Goal: Communication & Community: Answer question/provide support

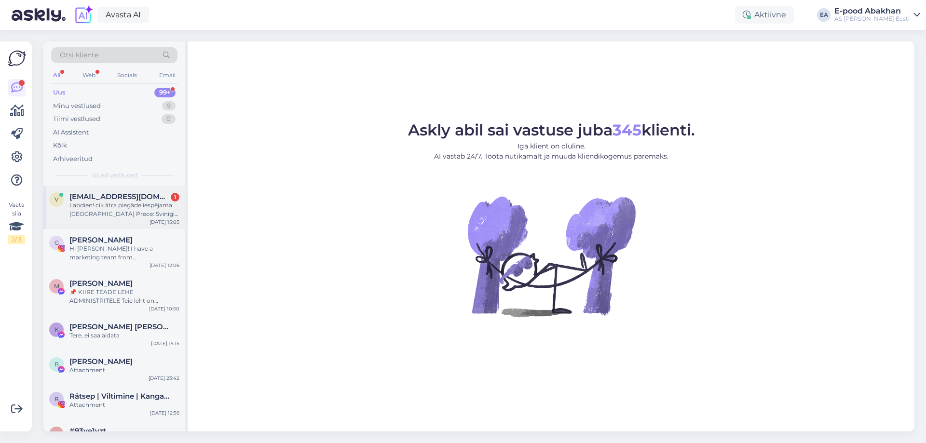
click at [105, 194] on span "[EMAIL_ADDRESS][DOMAIN_NAME]" at bounding box center [119, 196] width 100 height 9
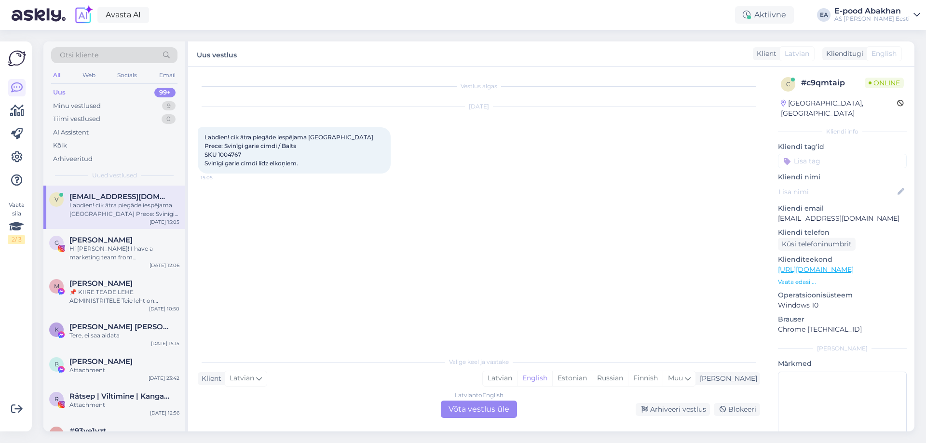
click at [502, 407] on div "Latvian to English Võta vestlus üle" at bounding box center [479, 409] width 76 height 17
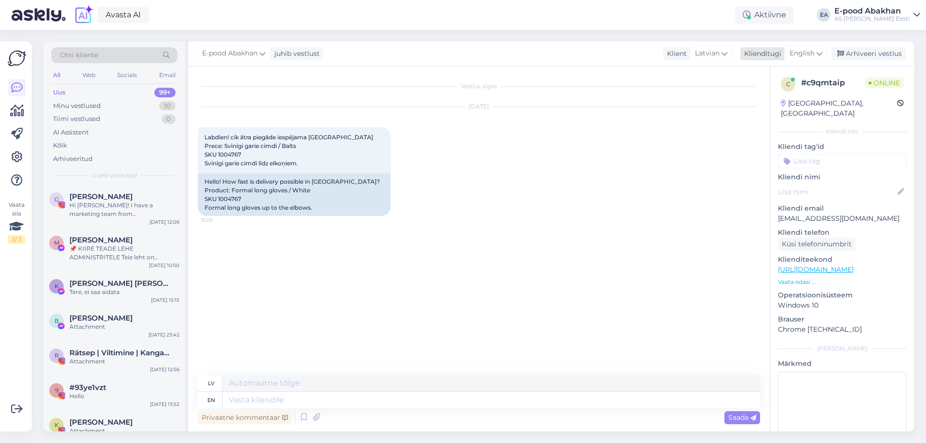
click at [813, 50] on span "English" at bounding box center [802, 53] width 25 height 11
type input "[GEOGRAPHIC_DATA]"
click at [750, 96] on link "Estonian" at bounding box center [784, 96] width 106 height 15
click at [249, 399] on textarea at bounding box center [491, 400] width 537 height 16
type textarea "Tere!"
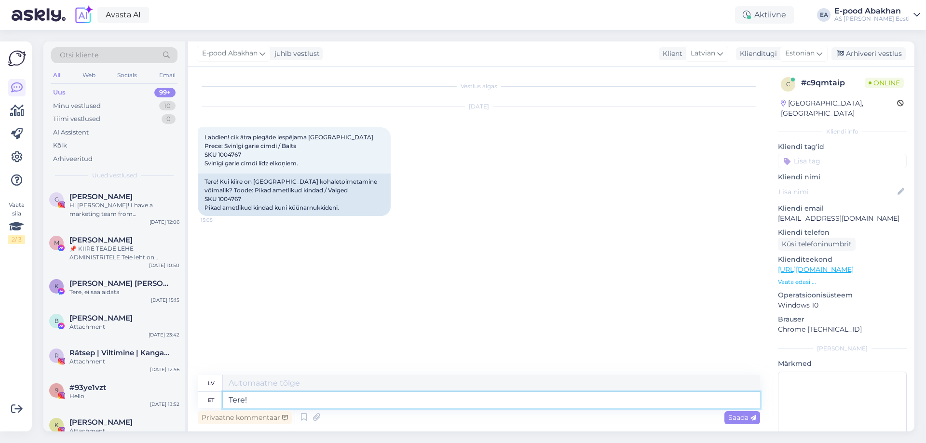
type textarea "Sveiki!"
type textarea "Tere! [PERSON_NAME]"
type textarea "Sveiki! Ja"
type textarea "Tere! [PERSON_NAME] t"
type textarea "Sveiki! Ja jūs pasūtīsiet"
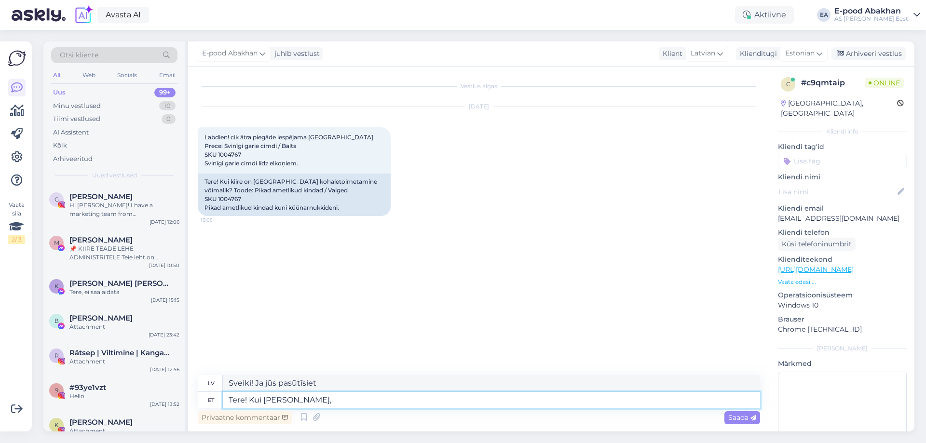
type textarea "Tere! Kui [PERSON_NAME], s"
type textarea "Sveiki! Ja pasūtīsiet šodien,"
type textarea "Tere! Kui [PERSON_NAME], siis saaksime h"
type textarea "Sveiki! Ja pasūtīsiet šodien, mēs varam"
type textarea "Tere! Kui [PERSON_NAME], siis saaksime homme p"
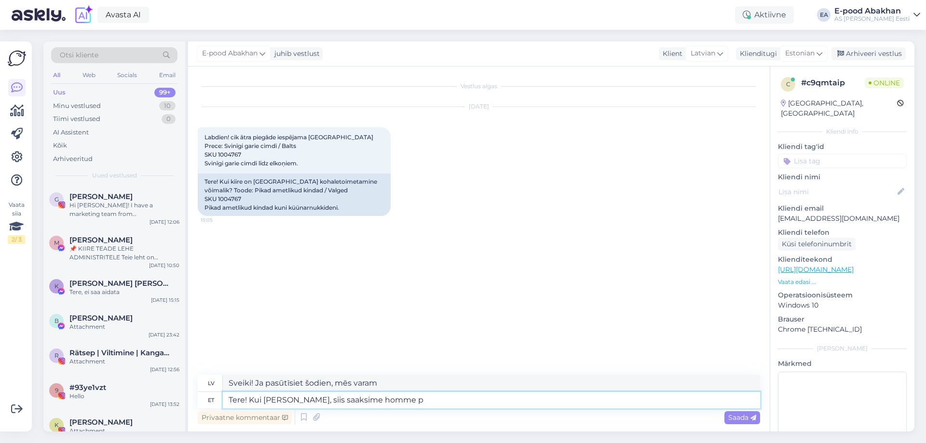
type textarea "Sveiki! Ja pasūtīsiet šodien, mēs to varēsim saņemt rīt."
type textarea "Tere! Kui [PERSON_NAME], siis saaksime homme paki te"
type textarea "Sveiki! Ja pasūtīšu šodien, paku saņemsim rīt."
type textarea "Tere! Kui [PERSON_NAME], siis saaksime homme paki [PERSON_NAME]"
type textarea "Sveiki! Ja pasūtīsiet šodien, mēs varēsim nosūtīt paku rīt."
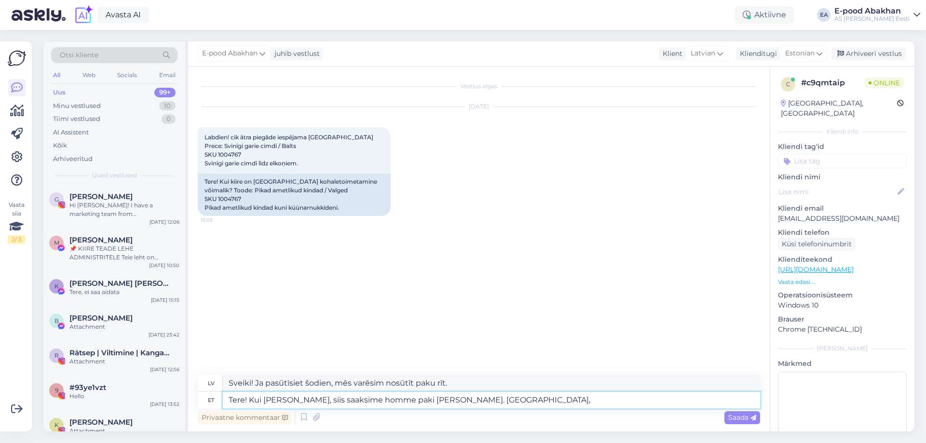
type textarea "Tere! Kui [PERSON_NAME], siis saaksime homme paki [PERSON_NAME]. Usun, e"
type textarea "Sveiki! Ja pasūtīsiet šodien, mēs varēsim nosūtīt paku rīt. Domāju, ka..."
type textarea "Tere! Kui [PERSON_NAME], siis saaksime homme paki [PERSON_NAME]. [GEOGRAPHIC_DA…"
type textarea "Sveiki! Ja pasūtīsiet šodien, mēs varēsim nosūtīt paku rīt. Es domāju, ka"
type textarea "Tere! Kui [PERSON_NAME], siis saaksime homme paki [PERSON_NAME]. Usun, et nädal…"
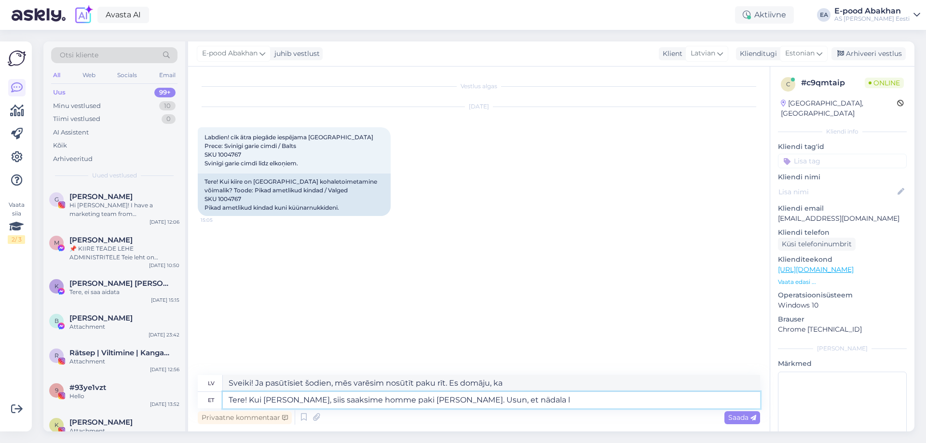
type textarea "Sveiki! Ja pasūtīsiet šodien, mēs varēsim nosūtīt paku rīt. Domāju, ka tā tiks …"
type textarea "Tere! Kui [PERSON_NAME], siis saaksime homme paki [PERSON_NAME]. Usun, et nädal…"
type textarea "Sveiki! Ja pasūtīsiet šodien, mēs varēsim nosūtīt paku rīt. Domāju, [PERSON_NAM…"
type textarea "Tere! Kui [PERSON_NAME], siis saaksime homme paki [PERSON_NAME]. Usun, et nädal…"
type textarea "Sveiki! Ja pasūtīsiet šodien, mēs varēsim nosūtīt paku rīt. Domāju, ka tas noti…"
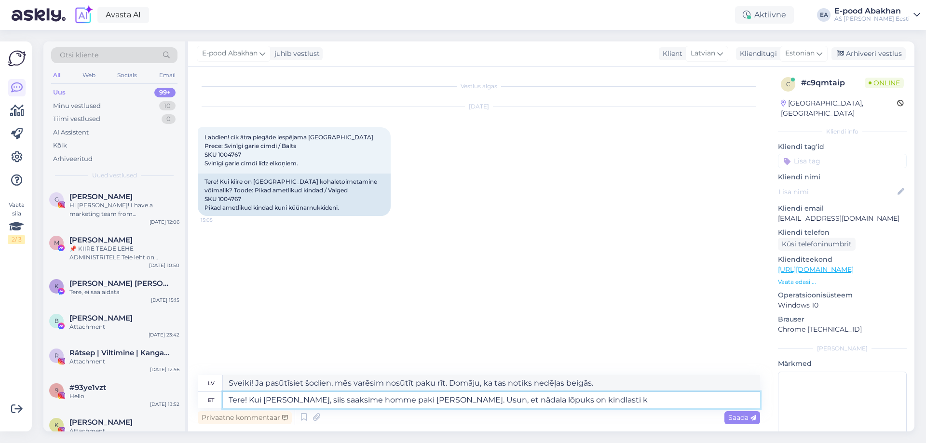
type textarea "Tere! Kui [PERSON_NAME], siis saaksime homme paki [PERSON_NAME]. Usun, et nädal…"
type textarea "Sveiki! Ja pasūtīsiet šodien, mēs varēsim nosūtīt paku rīt. Domāju, ka tā notei…"
type textarea "Tere! Kui [PERSON_NAME], siis saaksime homme paki [PERSON_NAME]. Usun, et nädal…"
type textarea "Sveiki! Ja pasūtīsiet šodien, mēs varēsim nosūtīt paku rīt. Domāju, [PERSON_NAM…"
type textarea "Tere! Kui [PERSON_NAME], siis saaksime homme paki [PERSON_NAME]. Usun, et nädal…"
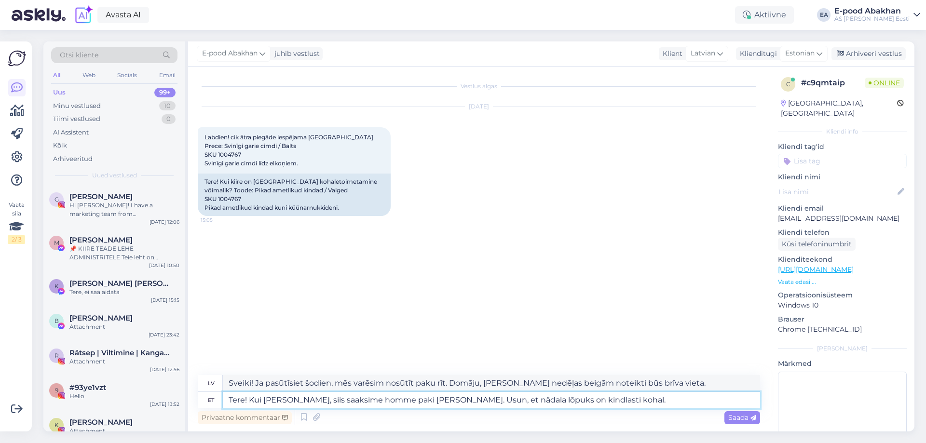
type textarea "Sveiki! Ja pasūtīsiet šodien, mēs varēsim nosūtīt paku rīt. Domāju, ka tā notei…"
click at [276, 400] on textarea "Tere! Kui [PERSON_NAME], siis saaksime homme paki [PERSON_NAME]. Usun, et nädal…" at bounding box center [491, 400] width 537 height 16
click at [672, 400] on textarea "Tere! Kui tellite [PERSON_NAME], siis saaksime homme paki [PERSON_NAME]. Usun, …" at bounding box center [491, 400] width 537 height 16
type textarea "Tere! Kui tellite [PERSON_NAME], siis saaksime homme paki [PERSON_NAME]. Usun, …"
drag, startPoint x: 251, startPoint y: 381, endPoint x: 202, endPoint y: 383, distance: 49.2
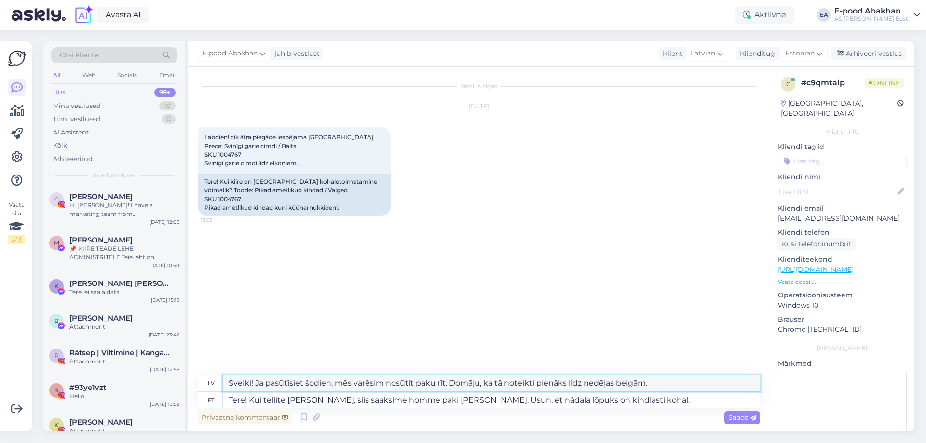
click at [202, 383] on div "lv [PERSON_NAME]! Ja pasūtīsiet šodien, mēs varēsim nosūtīt paku rīt. Domāju, k…" at bounding box center [479, 383] width 563 height 17
type textarea "Labdien! Ja pasūtīsiet šodien, mēs varēsim nosūtīt paku rīt. Domāju, ka tā note…"
click at [659, 397] on textarea "Tere! Kui tellite [PERSON_NAME], siis saaksime homme paki [PERSON_NAME]. Usun, …" at bounding box center [491, 400] width 537 height 16
drag, startPoint x: 675, startPoint y: 381, endPoint x: 159, endPoint y: 365, distance: 516.0
click at [159, 365] on div "Otsi kliente All Web Socials Email Uus 99+ Minu vestlused 10 Tiimi vestlused 0 …" at bounding box center [478, 236] width 871 height 390
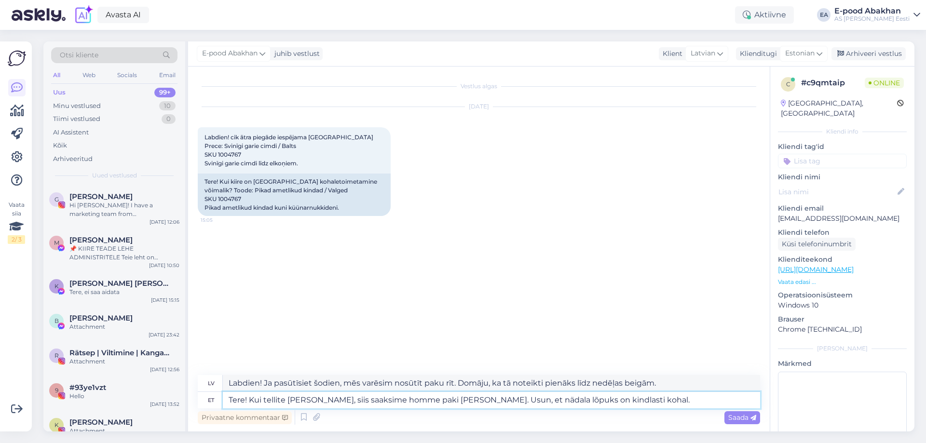
click at [674, 402] on textarea "Tere! Kui tellite [PERSON_NAME], siis saaksime homme paki [PERSON_NAME]. Usun, …" at bounding box center [491, 400] width 537 height 16
click at [740, 416] on span "Saada" at bounding box center [742, 417] width 28 height 9
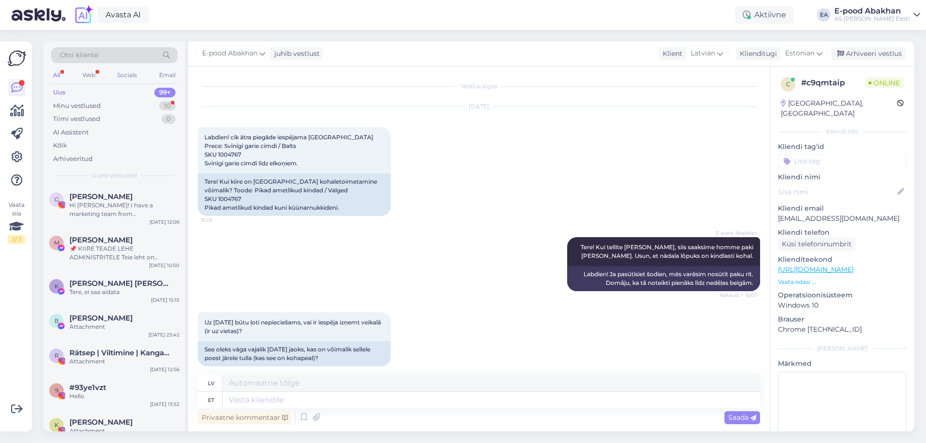
scroll to position [11, 0]
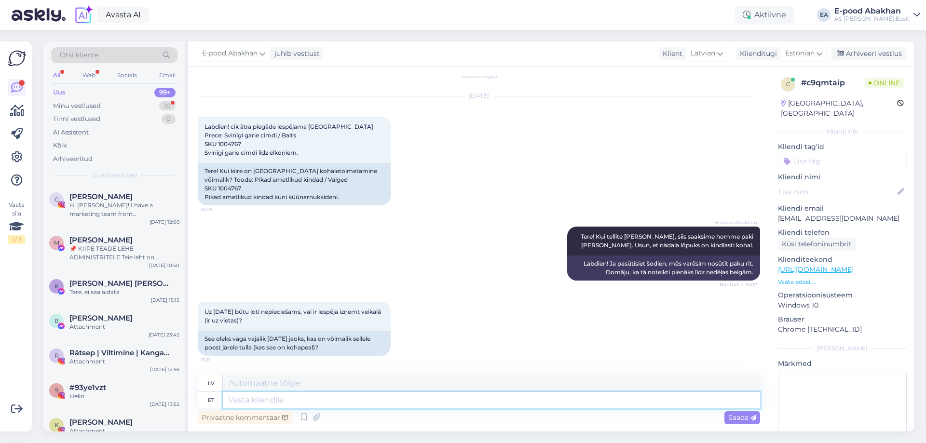
click at [355, 405] on textarea at bounding box center [491, 400] width 537 height 16
type textarea "16.10"
type textarea "16.10 see ki"
type textarea "16.10 šo"
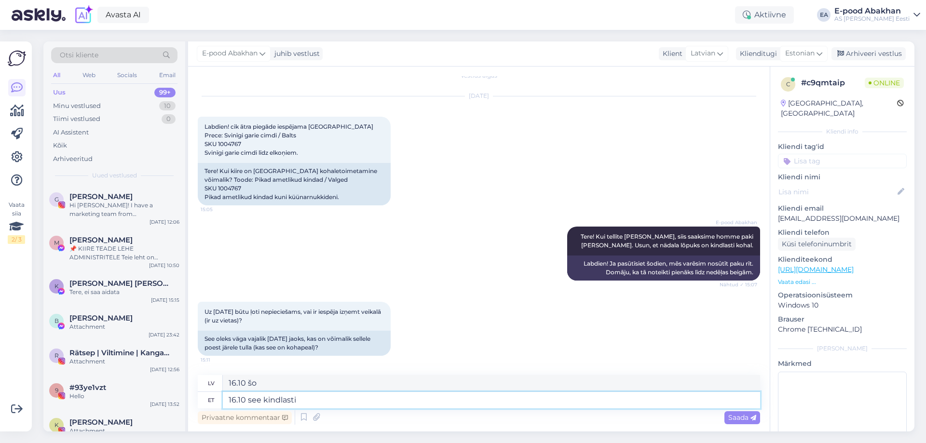
type textarea "16.10 see kindlasti e"
type textarea "16.10 tas noteikti ir"
type textarea "16.10 see kindlasti ei j"
type textarea "16.10 tas noteikti tā nav"
type textarea "16.10 see kindlasti ei jõua."
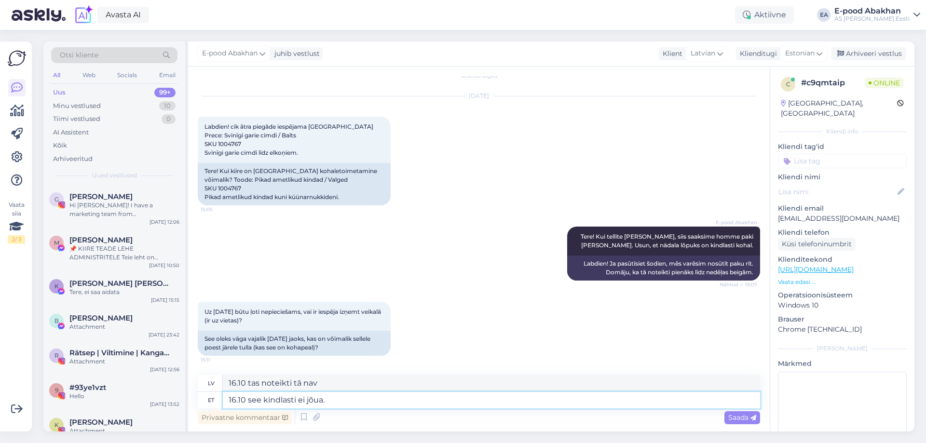
type textarea "Tas noteikti neieradīsies 16.10 ."
type textarea "16.10 see kindlas"
type textarea "16.10 tas noteikti tā nav"
type textarea "16.10 see kind"
type textarea "16.10 tas noteikti ir"
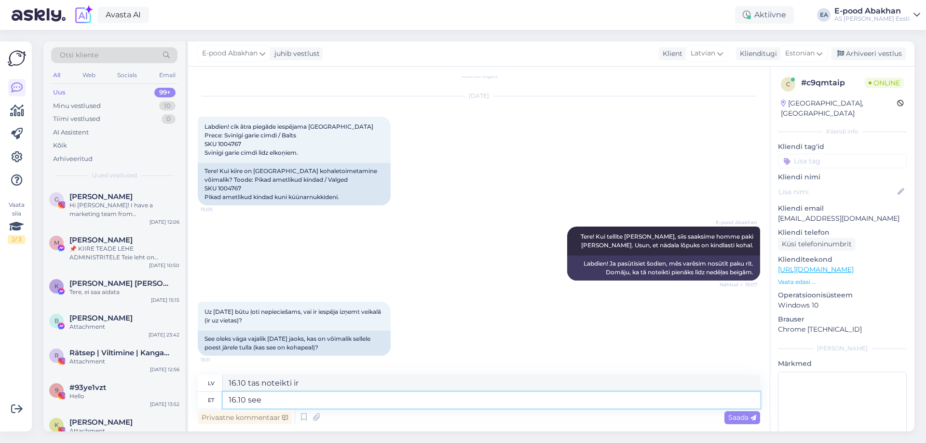
type textarea "16.10 see"
type textarea "16.10 šo"
type textarea "16.10 e"
type textarea "16.10"
type textarea "16.10 ei j"
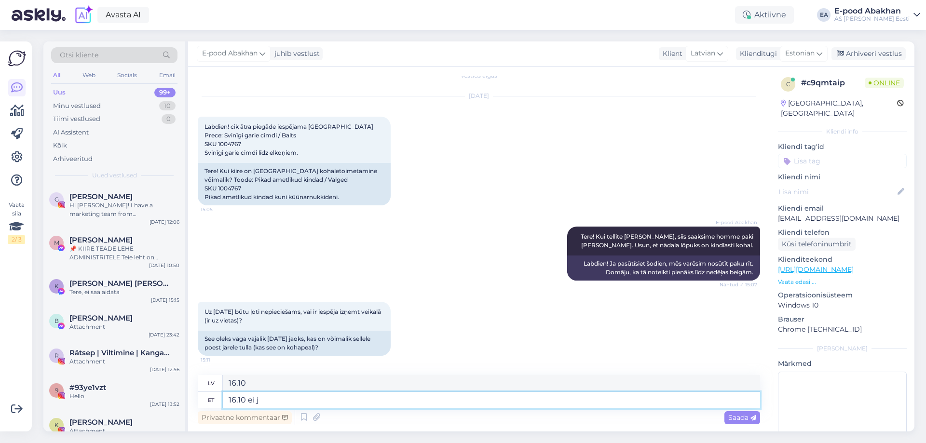
type textarea "16.10 nē"
type textarea "16.10 ei jõua k"
type textarea "16.10 neieradīsies"
type textarea "16.10 ei jõua kindlasti"
type textarea "16.10 noteikti nepienāks"
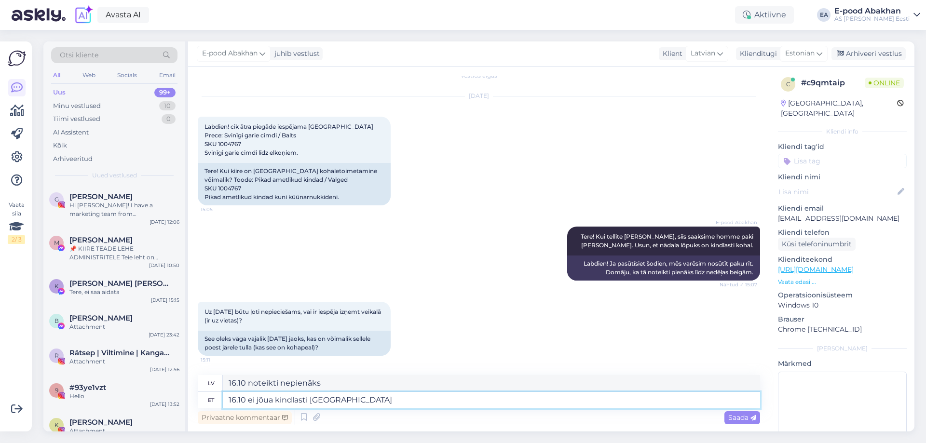
type textarea "16.10 ei jõua kindlasti [GEOGRAPHIC_DATA]"
type textarea "16.10 noteikti neieradīsies no [GEOGRAPHIC_DATA]"
type textarea "16.10 ei jõua kindlasti [GEOGRAPHIC_DATA] Lätti"
type textarea "16.10 no Latvijas noteikti nesasniegs [GEOGRAPHIC_DATA]"
type textarea "16.10 ei jõua kindlasti [GEOGRAPHIC_DATA] Lätti pakk,"
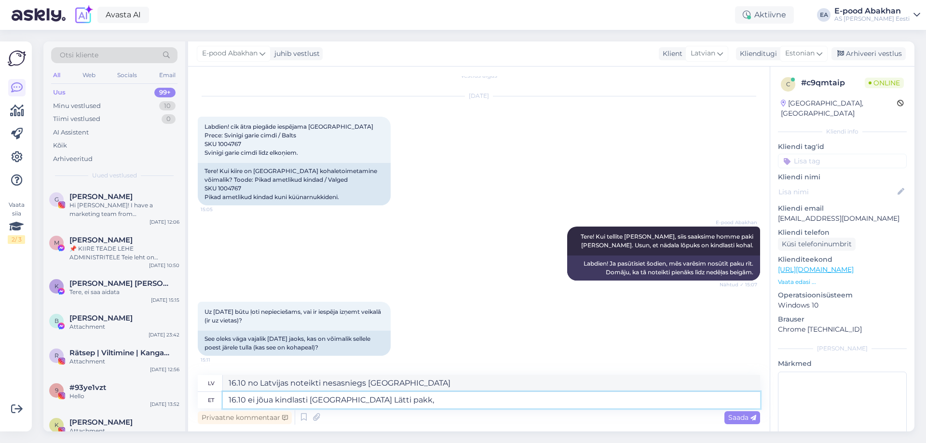
type textarea "[PERSON_NAME] noteikti nenonāks no Igaunijas uz [GEOGRAPHIC_DATA] 16.10 ."
type textarea "16.10 ei jõua kindlasti [GEOGRAPHIC_DATA] Lätti pakk."
type textarea "Paciņa no Igaunijas uz Latviju 16.10 noteikti nenonāks."
type textarea "16.10 ei jõua kindlasti [GEOGRAPHIC_DATA] Lätti pakk. Aga s"
type textarea "[PERSON_NAME] noteikti nenonāks no Igaunijas uz [GEOGRAPHIC_DATA] 16.10 . Bet"
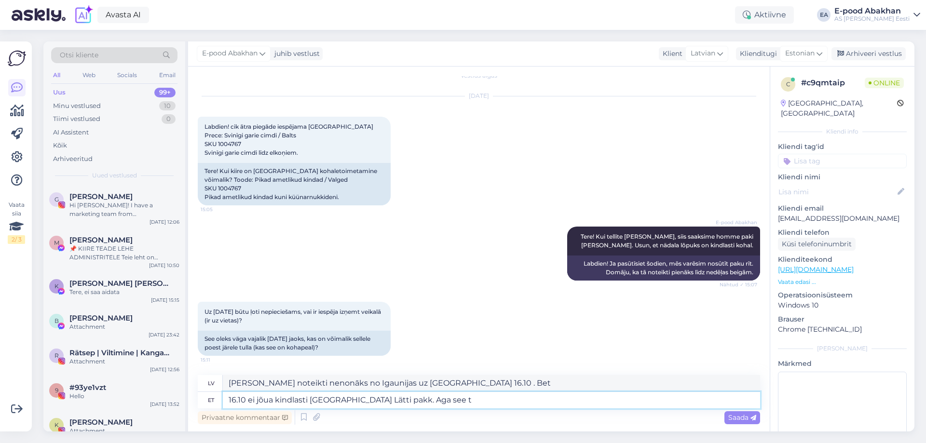
type textarea "16.10 ei jõua kindlasti [GEOGRAPHIC_DATA] Lätti pakk. Aga see to"
type textarea "[PERSON_NAME] noteikti nenonāks no Igaunijas uz [GEOGRAPHIC_DATA] 16.10 . Bet š…"
type textarea "16.10 ei jõua kindlasti [GEOGRAPHIC_DATA] Lätti pakk. Aga see toode on"
type textarea "Paciņa no Igaunijas uz Latviju noteikti nepienāks 16.10 . Bet šis produkts"
type textarea "16.10 ei jõua kindlasti [GEOGRAPHIC_DATA] Lätti pakk. Aga see toode on sa"
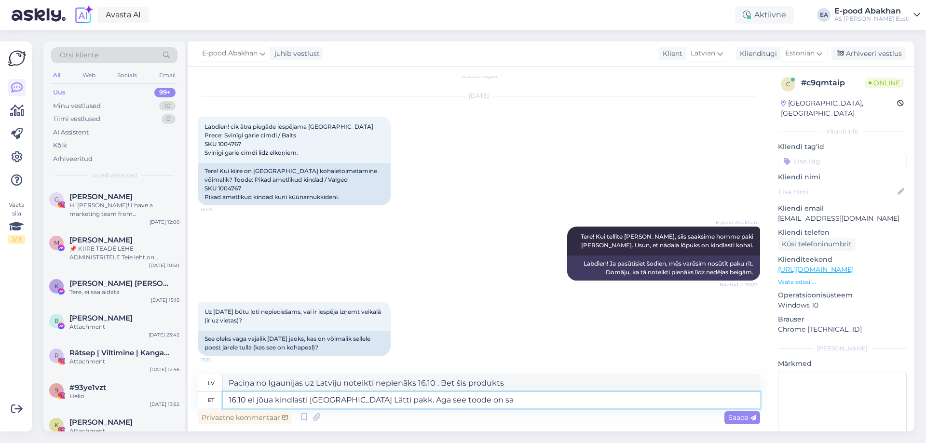
type textarea "[PERSON_NAME] noteikti nenonāks no Igaunijas uz [GEOGRAPHIC_DATA] 16.10 . Bet š…"
type textarea "16.10 ei jõua kindlasti [GEOGRAPHIC_DATA] Lätti pakk. Aga see toode on saadaval…"
type textarea "[PERSON_NAME] noteikti nenonāks no Igaunijas uz [GEOGRAPHIC_DATA] 16.10 . Taču …"
type textarea "16.10 ei jõua kindlasti [GEOGRAPHIC_DATA] Lätti pakk. Aga see toode on saadaval…"
type textarea "[PERSON_NAME] noteikti nenonāks no Igaunijas uz [GEOGRAPHIC_DATA] 16.10 . Taču …"
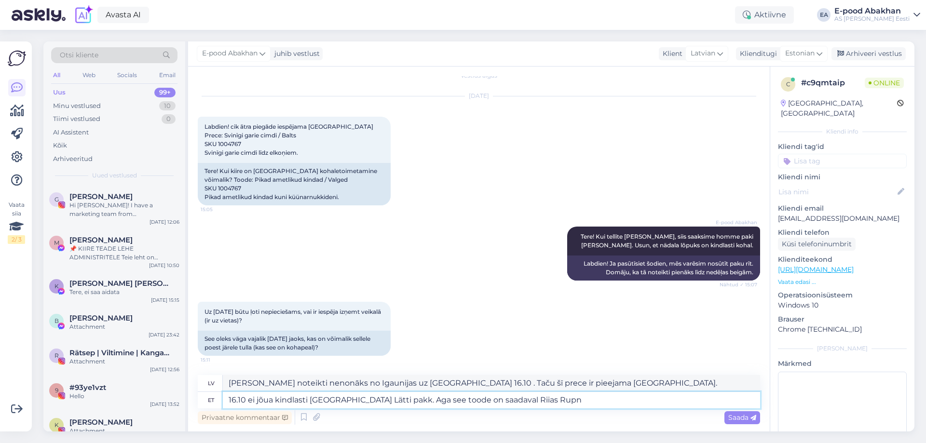
type textarea "16.10 ei jõua kindlasti [GEOGRAPHIC_DATA] Lätti pakk. Aga see toode on saadaval…"
type textarea "[PERSON_NAME] noteikti nenonāks no Igaunijas uz [GEOGRAPHIC_DATA] 16.10 . Taču …"
type textarea "16.10 ei jõua kindlasti [GEOGRAPHIC_DATA] Lätti pakk. Aga see toode on saadaval…"
type textarea "[PERSON_NAME] noteikti nenonāks no Igaunijas uz [GEOGRAPHIC_DATA] 16.10 . Taču …"
type textarea "16.10 ei jõua kindlasti [GEOGRAPHIC_DATA] Lätti pakk. Aga see toode on saadaval…"
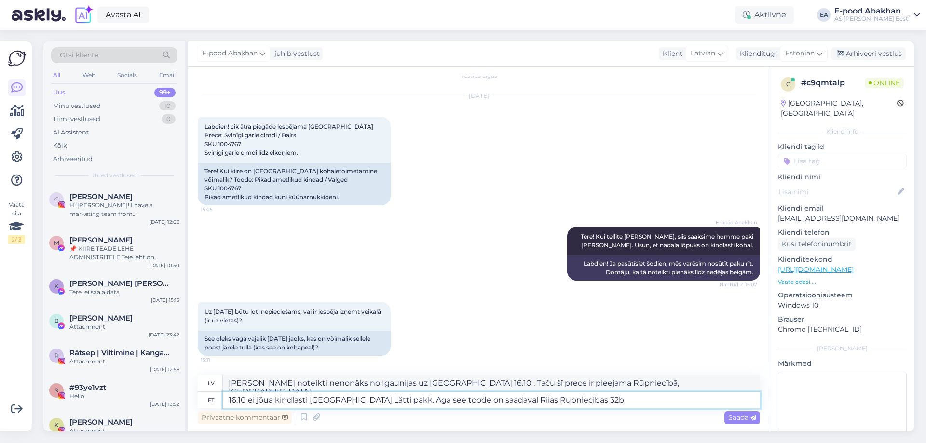
type textarea "[PERSON_NAME] noteikti nenonāks no Igaunijas uz [GEOGRAPHIC_DATA] 16.10 . Taču …"
type textarea "16.10 ei jõua kindlasti [GEOGRAPHIC_DATA] Lätti pakk. Aga see toode on saadaval…"
type textarea "[PERSON_NAME] noteikti nenonāks no Igaunijas uz [GEOGRAPHIC_DATA] 16.10 . Taču …"
type textarea "16.10 ei jõua kindlasti [GEOGRAPHIC_DATA] Lätti pakk. Aga see toode on saadaval…"
type textarea "[PERSON_NAME] noteikti nenonāks no Igaunijas uz [GEOGRAPHIC_DATA] 16.10 . Taču …"
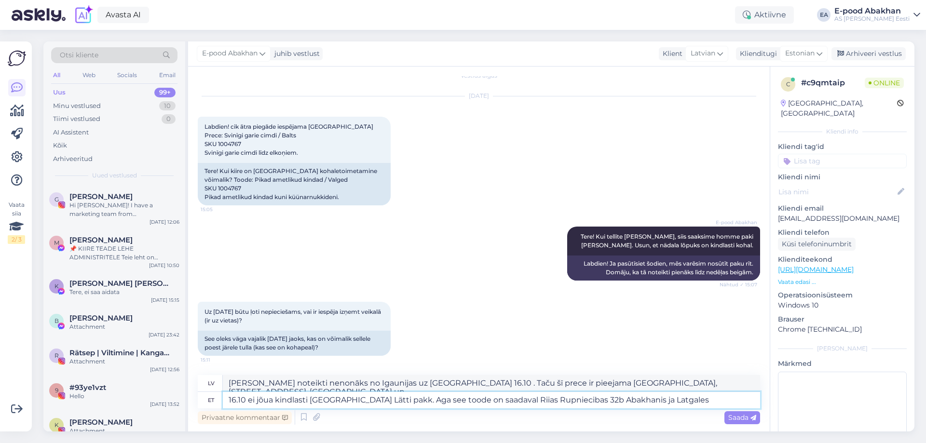
type textarea "16.10 ei jõua kindlasti [GEOGRAPHIC_DATA] Lätti pakk. Aga see toode on saadaval…"
type textarea "[PERSON_NAME] noteikti nenonāks no Igaunijas uz [GEOGRAPHIC_DATA] 16.10 . Taču …"
type textarea "16.10 ei jõua kindlasti [GEOGRAPHIC_DATA] Lätti pakk. Aga see toode on saadaval…"
type textarea "[PERSON_NAME] noteikti nenonāks no Igaunijas uz [GEOGRAPHIC_DATA] 16.10 . Taču …"
type textarea "16.10 ei jõua kindlasti [GEOGRAPHIC_DATA] Lätti pakk. Aga see toode on saadaval…"
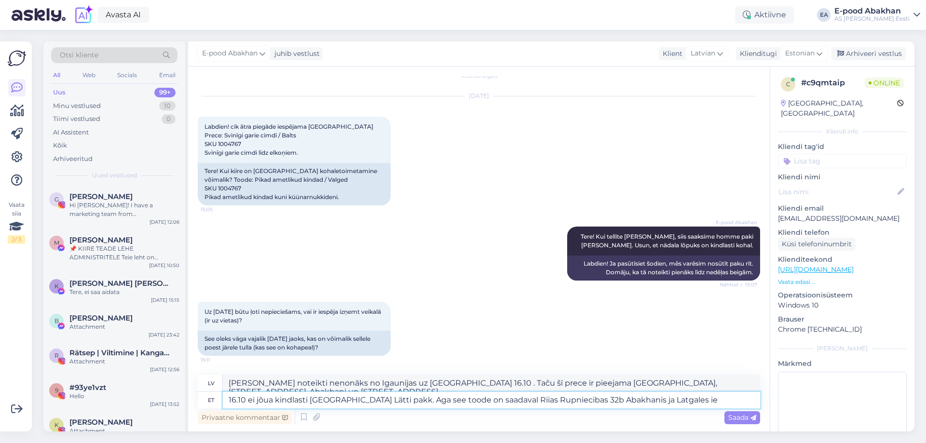
type textarea "[PERSON_NAME] noteikti nenonāks no Igaunijas uz [GEOGRAPHIC_DATA] 16.10 . Taču …"
type textarea "16.10 ei jõua kindlasti [GEOGRAPHIC_DATA] Lätti pakk. Aga see toode on saadaval…"
type textarea "[PERSON_NAME] noteikti nenonāks no Igaunijas uz [GEOGRAPHIC_DATA] 16.10 . Taču …"
type textarea "16.10 ei jõua kindlasti [GEOGRAPHIC_DATA] Lätti pakk. Aga see toode on saadaval…"
type textarea "[PERSON_NAME] noteikti nenonāks no Igaunijas uz [GEOGRAPHIC_DATA] 16.10 . Taču …"
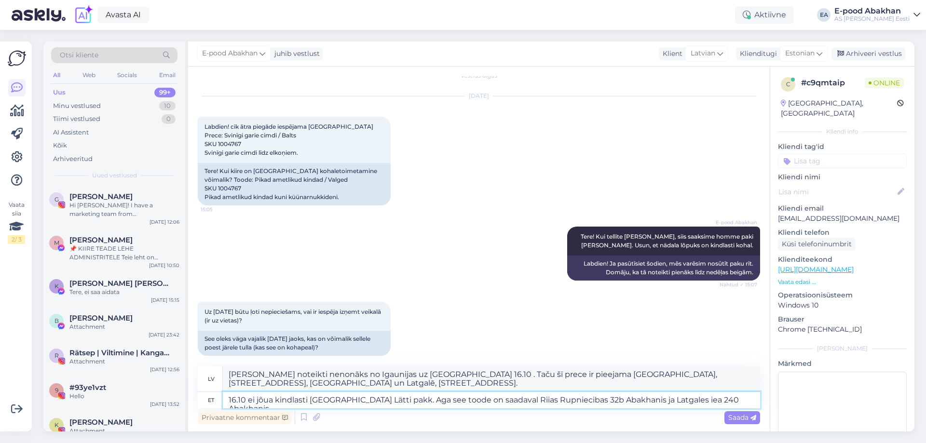
type textarea "16.10 ei jõua kindlasti [GEOGRAPHIC_DATA] Lätti pakk. Aga see toode on saadaval…"
type textarea "[PERSON_NAME] noteikti nenonāks no Igaunijas uz [GEOGRAPHIC_DATA] 16.10 . Taču …"
drag, startPoint x: 738, startPoint y: 398, endPoint x: 0, endPoint y: 391, distance: 738.2
click at [0, 391] on div "Vaata siia 2 / 3 Võimalused Veendu, et Askly loob sulle väärtust. Sulge Ühenda …" at bounding box center [463, 236] width 926 height 413
type textarea "16.10 ei jõua kindlasti [GEOGRAPHIC_DATA] Lätti pakk. Aga see toode on saadaval…"
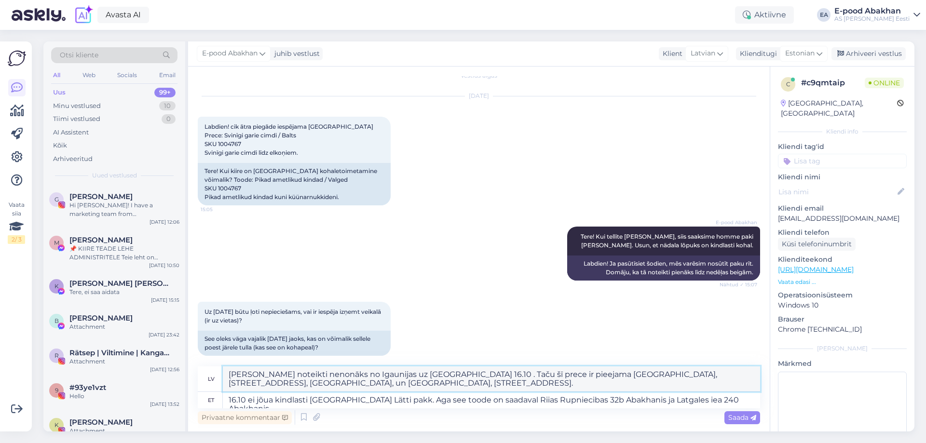
drag, startPoint x: 326, startPoint y: 383, endPoint x: 197, endPoint y: 360, distance: 130.3
click at [197, 360] on div "Vestlus algas [DATE] Labdien! cik ātra piegāde iespējama [GEOGRAPHIC_DATA] Prec…" at bounding box center [479, 249] width 582 height 365
click at [496, 388] on textarea "[PERSON_NAME] noteikti nenonāks no Igaunijas uz [GEOGRAPHIC_DATA] 16.10 . Taču …" at bounding box center [491, 379] width 537 height 25
click at [739, 422] on span "Saada" at bounding box center [742, 417] width 28 height 9
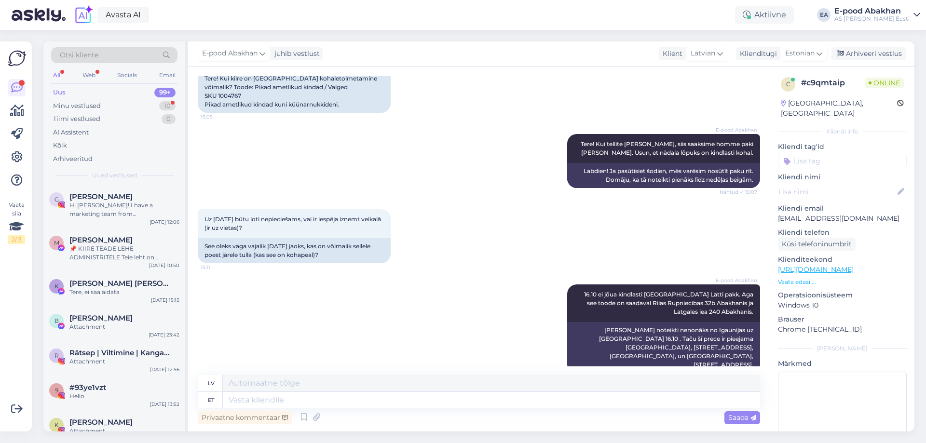
scroll to position [161, 0]
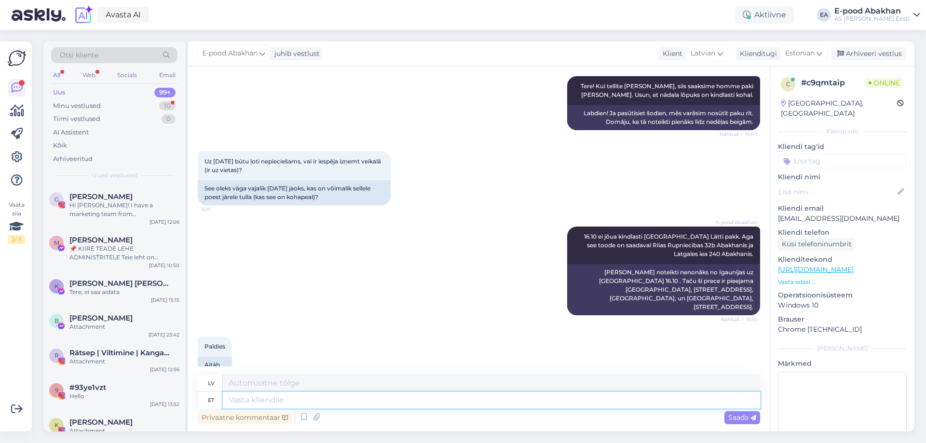
click at [323, 396] on textarea at bounding box center [491, 400] width 537 height 16
type textarea "H"
type textarea "Kõike"
type textarea "Viss"
type textarea "Kõike head!"
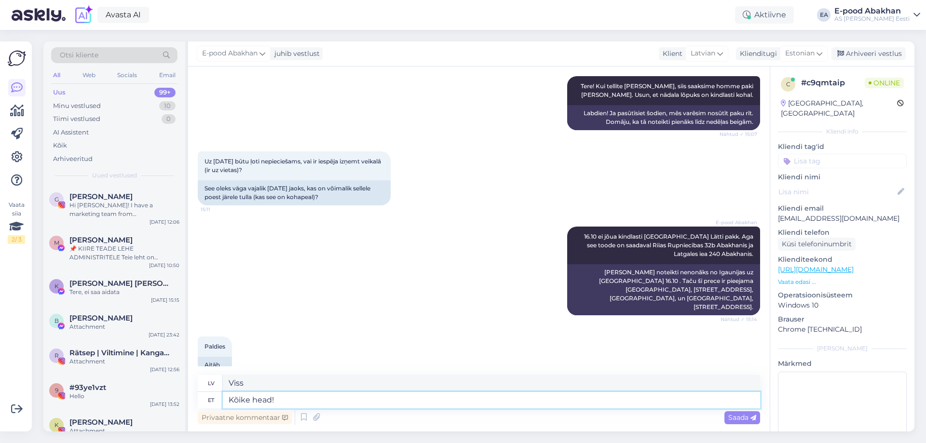
type textarea "Visu to labāko!"
